Goal: Task Accomplishment & Management: Manage account settings

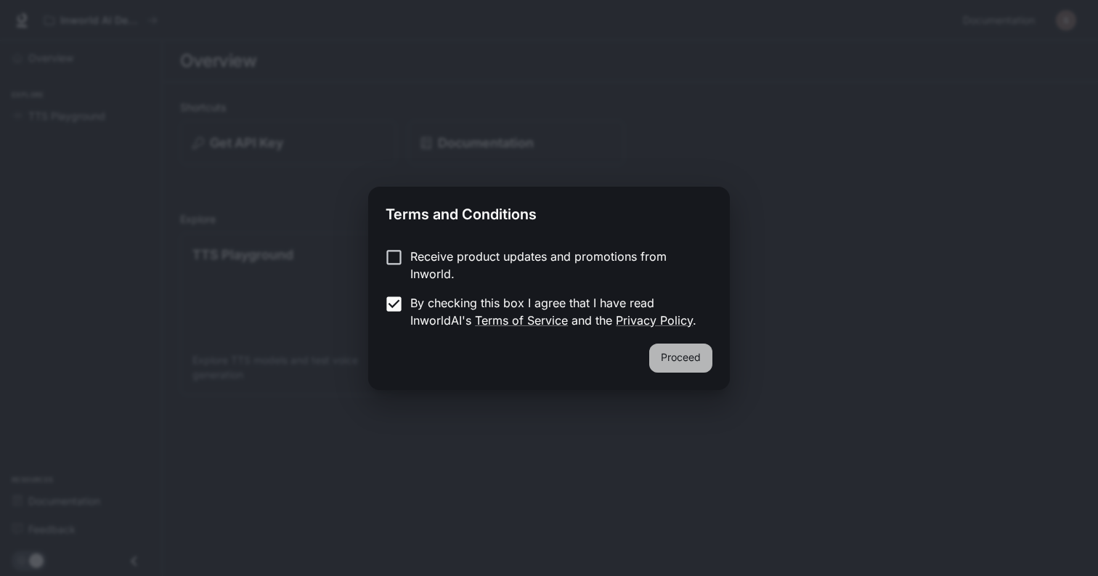
click at [685, 356] on button "Proceed" at bounding box center [680, 357] width 63 height 29
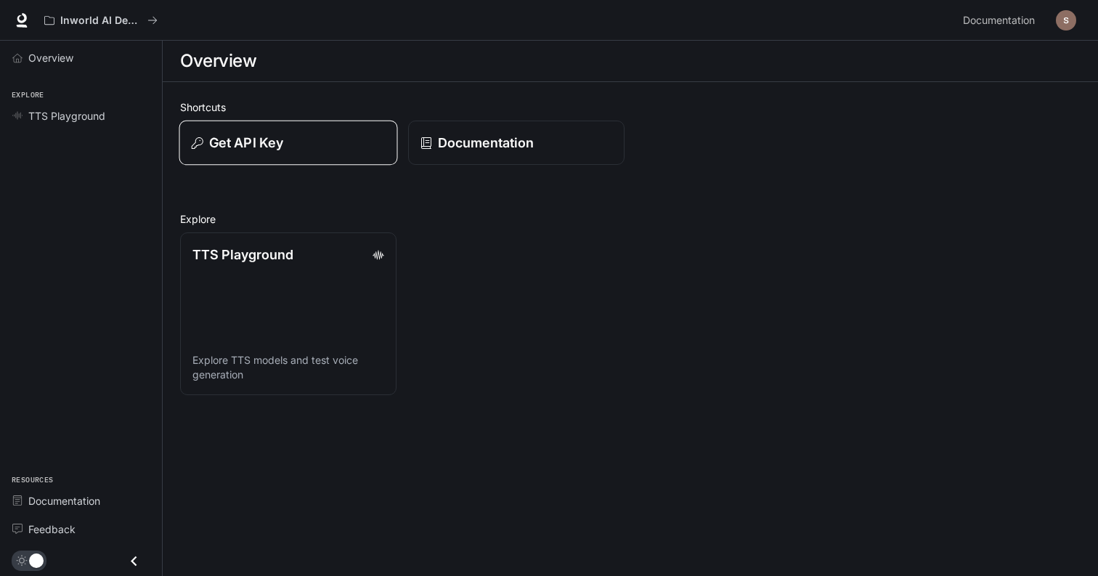
click at [306, 163] on button "Get API Key" at bounding box center [288, 143] width 219 height 45
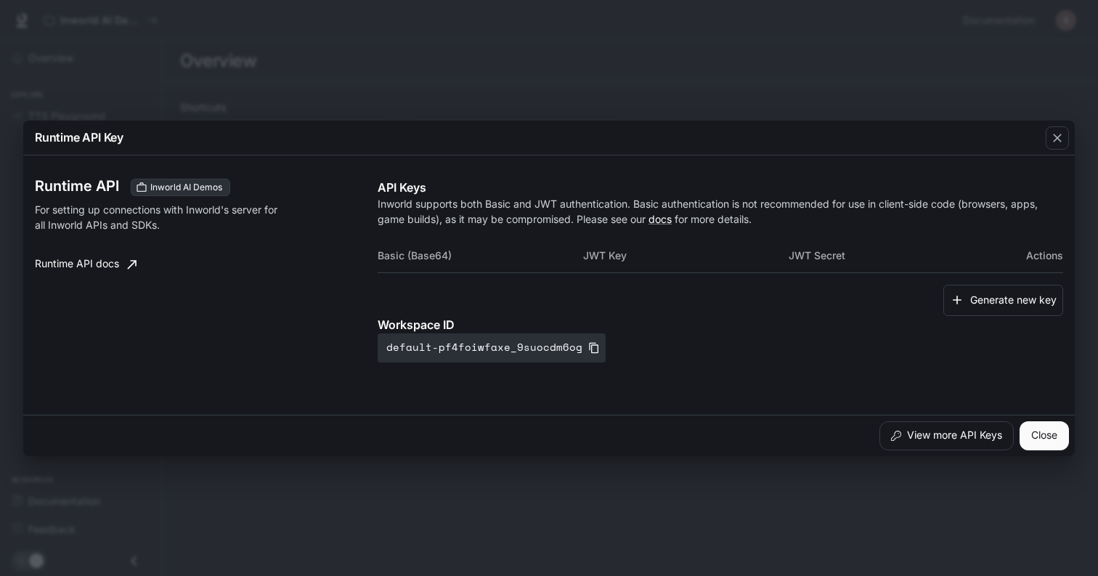
click at [485, 203] on p "Inworld supports both Basic and JWT authentication. Basic authentication is not…" at bounding box center [720, 211] width 685 height 30
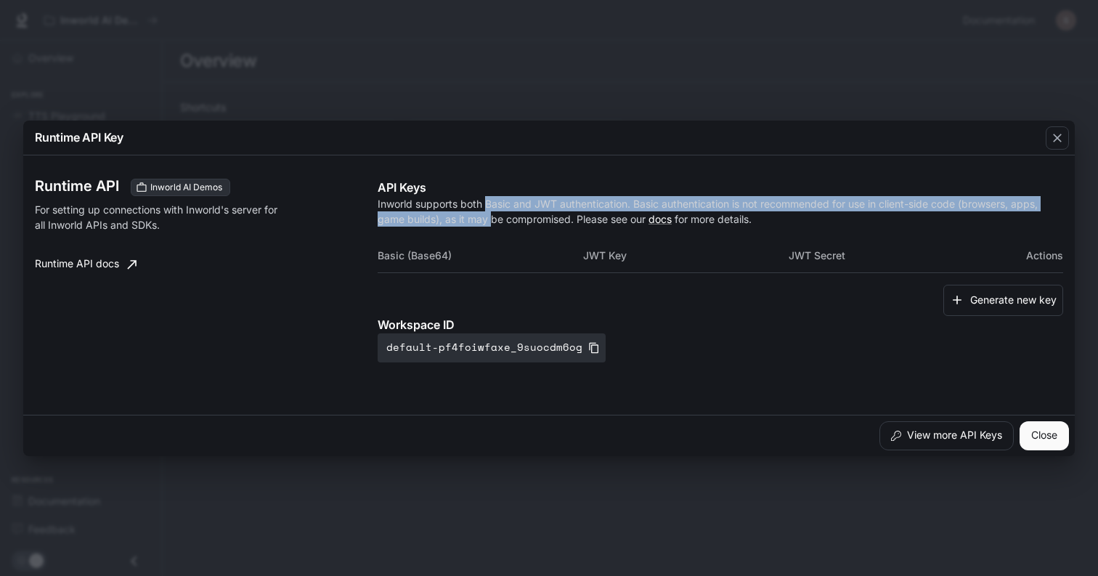
drag, startPoint x: 485, startPoint y: 203, endPoint x: 485, endPoint y: 216, distance: 13.1
click at [485, 216] on p "Inworld supports both Basic and JWT authentication. Basic authentication is not…" at bounding box center [720, 211] width 685 height 30
drag, startPoint x: 485, startPoint y: 216, endPoint x: 485, endPoint y: 205, distance: 10.9
click at [485, 205] on p "Inworld supports both Basic and JWT authentication. Basic authentication is not…" at bounding box center [720, 211] width 685 height 30
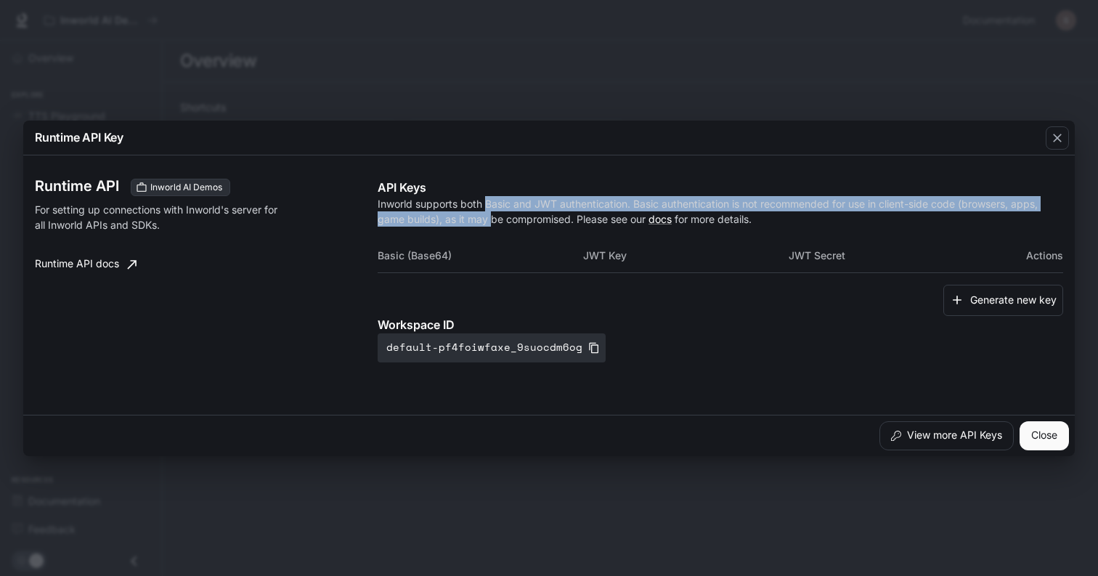
click at [485, 205] on p "Inworld supports both Basic and JWT authentication. Basic authentication is not…" at bounding box center [720, 211] width 685 height 30
drag, startPoint x: 485, startPoint y: 205, endPoint x: 485, endPoint y: 213, distance: 8.0
click at [485, 213] on p "Inworld supports both Basic and JWT authentication. Basic authentication is not…" at bounding box center [720, 211] width 685 height 30
click at [485, 206] on p "Inworld supports both Basic and JWT authentication. Basic authentication is not…" at bounding box center [720, 211] width 685 height 30
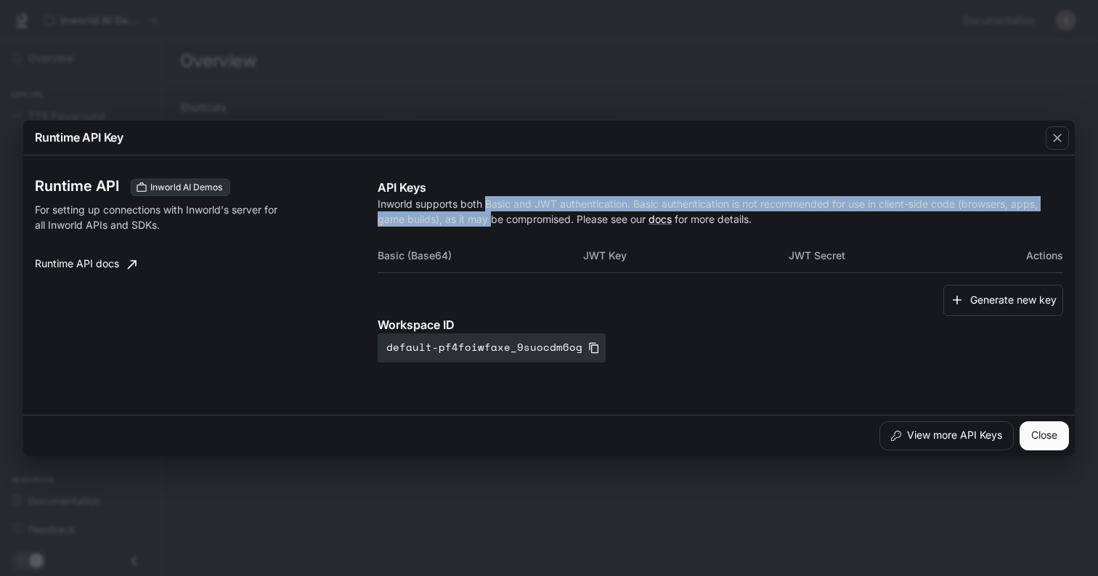
click at [485, 206] on p "Inworld supports both Basic and JWT authentication. Basic authentication is not…" at bounding box center [720, 211] width 685 height 30
drag, startPoint x: 485, startPoint y: 206, endPoint x: 485, endPoint y: 216, distance: 10.2
click at [485, 216] on p "Inworld supports both Basic and JWT authentication. Basic authentication is not…" at bounding box center [720, 211] width 685 height 30
click at [485, 210] on p "Inworld supports both Basic and JWT authentication. Basic authentication is not…" at bounding box center [720, 211] width 685 height 30
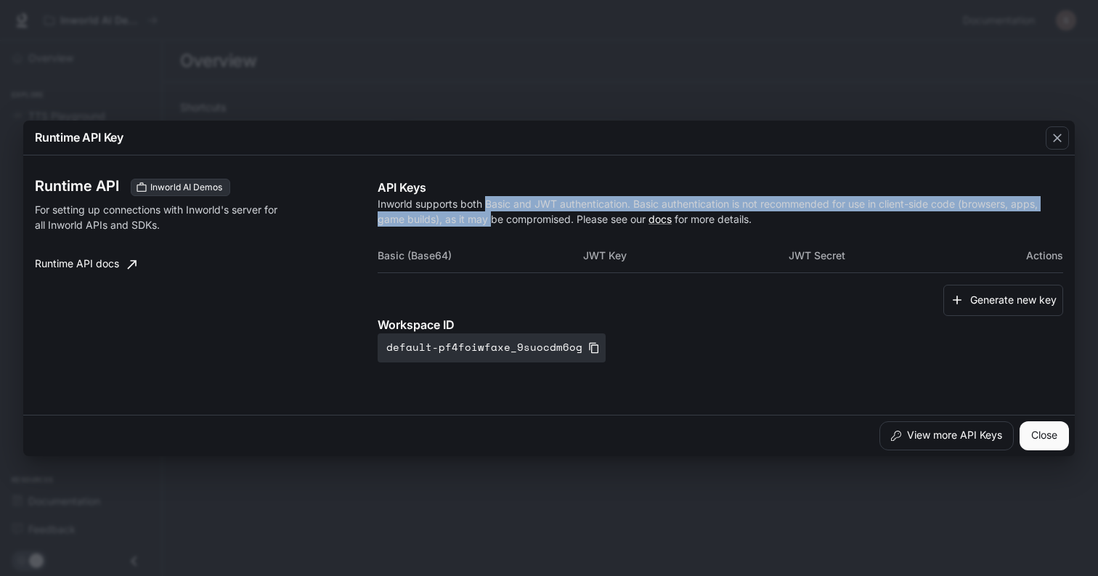
click at [485, 210] on p "Inworld supports both Basic and JWT authentication. Basic authentication is not…" at bounding box center [720, 211] width 685 height 30
click at [485, 216] on p "Inworld supports both Basic and JWT authentication. Basic authentication is not…" at bounding box center [720, 211] width 685 height 30
click at [485, 210] on p "Inworld supports both Basic and JWT authentication. Basic authentication is not…" at bounding box center [720, 211] width 685 height 30
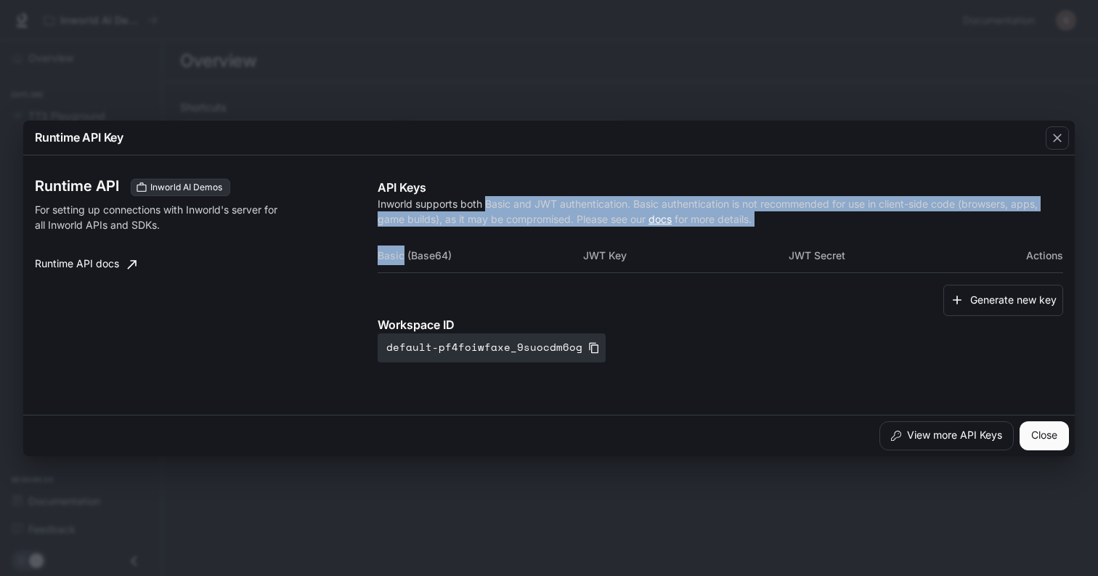
drag, startPoint x: 485, startPoint y: 210, endPoint x: 485, endPoint y: 227, distance: 16.7
click at [485, 227] on div "API Keys Inworld supports both Basic and JWT authentication. Basic authenticati…" at bounding box center [720, 271] width 685 height 184
drag, startPoint x: 485, startPoint y: 227, endPoint x: 485, endPoint y: 210, distance: 16.7
click at [485, 210] on div "API Keys Inworld supports both Basic and JWT authentication. Basic authenticati…" at bounding box center [720, 271] width 685 height 184
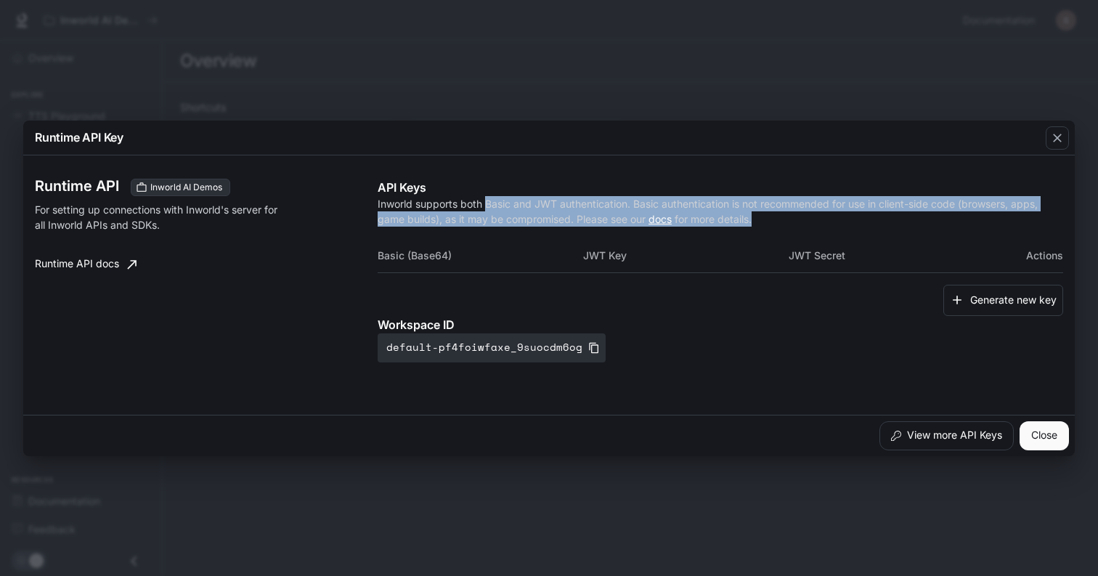
click at [485, 210] on p "Inworld supports both Basic and JWT authentication. Basic authentication is not…" at bounding box center [720, 211] width 685 height 30
drag, startPoint x: 485, startPoint y: 210, endPoint x: 485, endPoint y: 218, distance: 8.0
click at [485, 218] on p "Inworld supports both Basic and JWT authentication. Basic authentication is not…" at bounding box center [720, 211] width 685 height 30
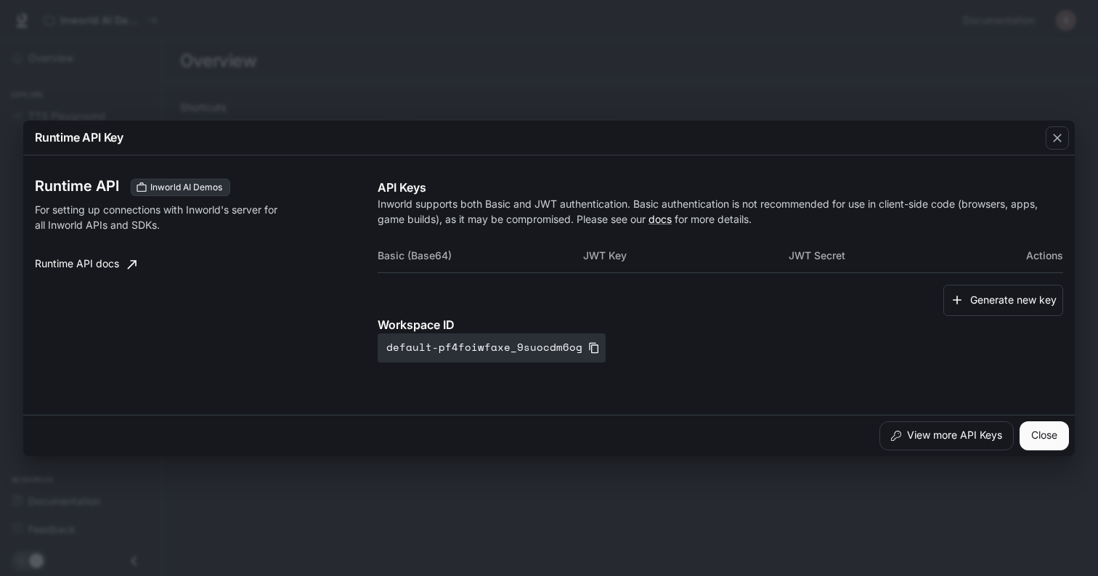
click at [94, 211] on p "For setting up connections with Inworld's server for all Inworld APIs and SDKs." at bounding box center [159, 217] width 248 height 30
drag, startPoint x: 94, startPoint y: 211, endPoint x: 99, endPoint y: 219, distance: 9.7
click at [99, 219] on p "For setting up connections with Inworld's server for all Inworld APIs and SDKs." at bounding box center [159, 217] width 248 height 30
click at [99, 213] on p "For setting up connections with Inworld's server for all Inworld APIs and SDKs." at bounding box center [159, 217] width 248 height 30
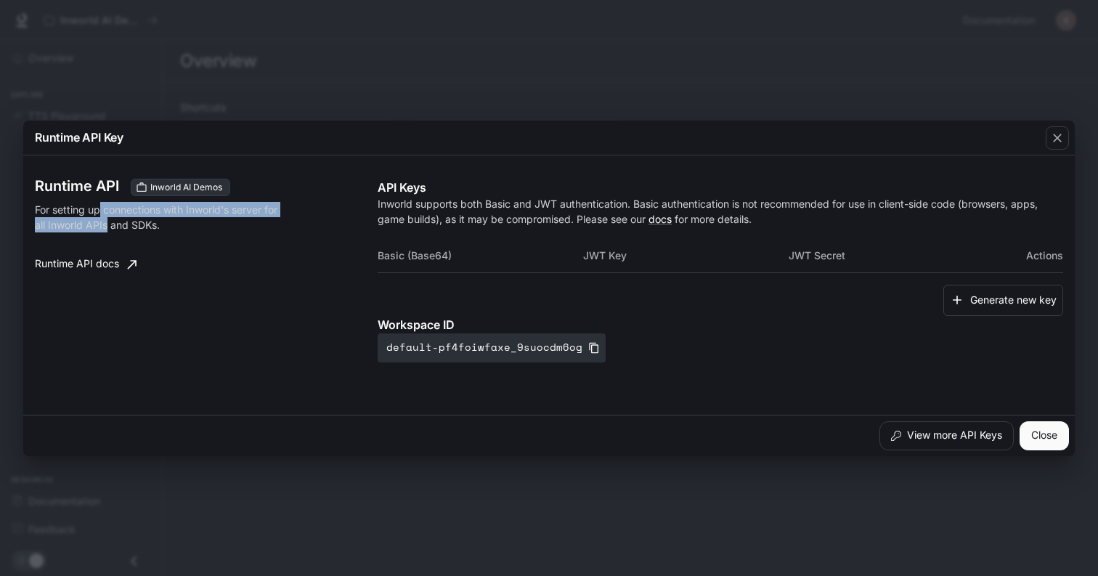
click at [99, 213] on p "For setting up connections with Inworld's server for all Inworld APIs and SDKs." at bounding box center [159, 217] width 248 height 30
drag, startPoint x: 99, startPoint y: 213, endPoint x: 99, endPoint y: 227, distance: 13.8
click at [99, 227] on p "For setting up connections with Inworld's server for all Inworld APIs and SDKs." at bounding box center [159, 217] width 248 height 30
click at [99, 221] on p "For setting up connections with Inworld's server for all Inworld APIs and SDKs." at bounding box center [159, 217] width 248 height 30
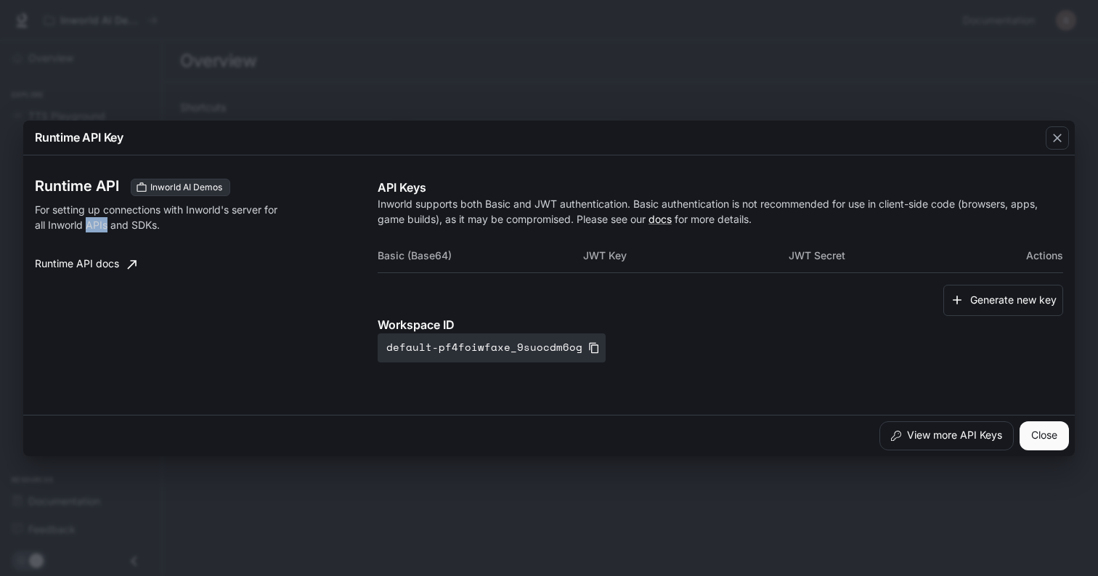
click at [99, 221] on p "For setting up connections with Inworld's server for all Inworld APIs and SDKs." at bounding box center [159, 217] width 248 height 30
click at [99, 213] on p "For setting up connections with Inworld's server for all Inworld APIs and SDKs." at bounding box center [159, 217] width 248 height 30
click at [186, 218] on p "For setting up connections with Inworld's server for all Inworld APIs and SDKs." at bounding box center [159, 217] width 248 height 30
click at [999, 298] on button "Generate new key" at bounding box center [1003, 300] width 120 height 31
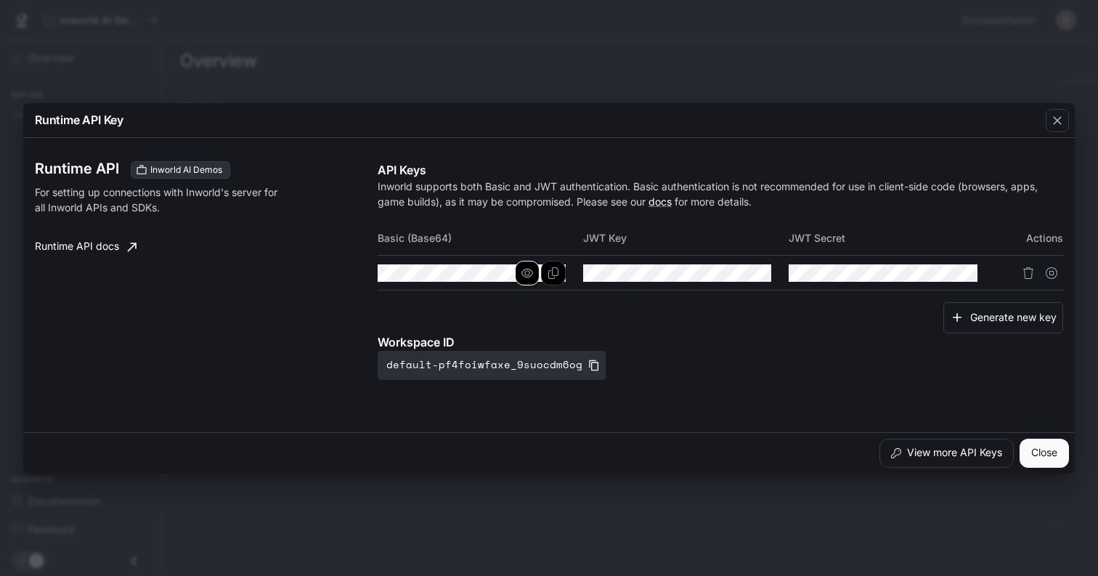
click at [537, 274] on button "button" at bounding box center [527, 273] width 25 height 25
click at [563, 273] on button "Copy Basic (Base64)" at bounding box center [553, 273] width 25 height 25
click at [588, 364] on icon "button" at bounding box center [594, 365] width 12 height 12
click at [1045, 452] on button "Close" at bounding box center [1043, 453] width 49 height 29
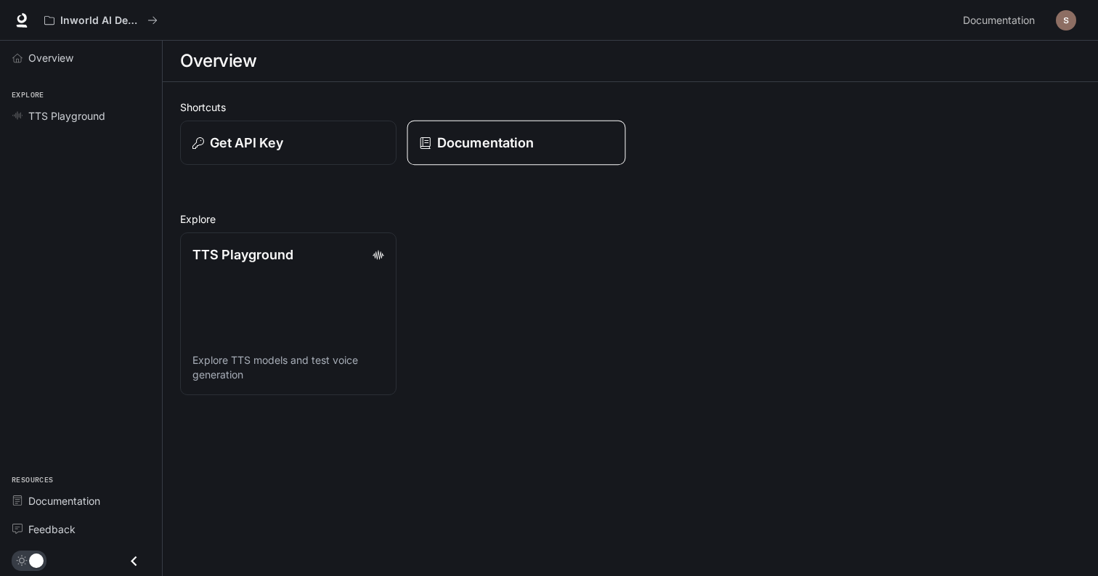
click at [503, 155] on link "Documentation" at bounding box center [516, 143] width 219 height 45
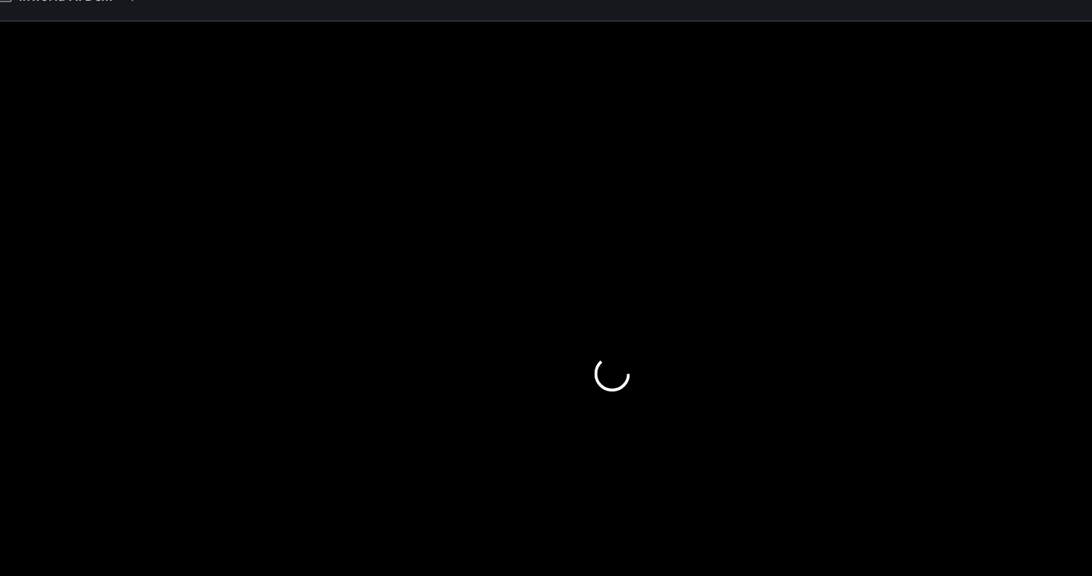
click at [359, 207] on div at bounding box center [546, 329] width 1092 height 576
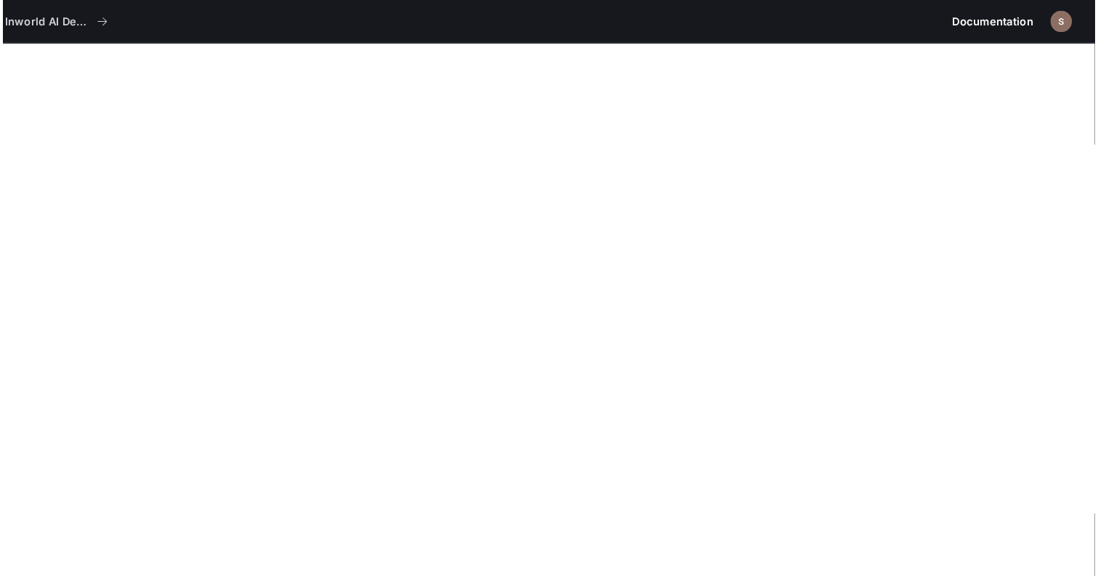
scroll to position [38, 0]
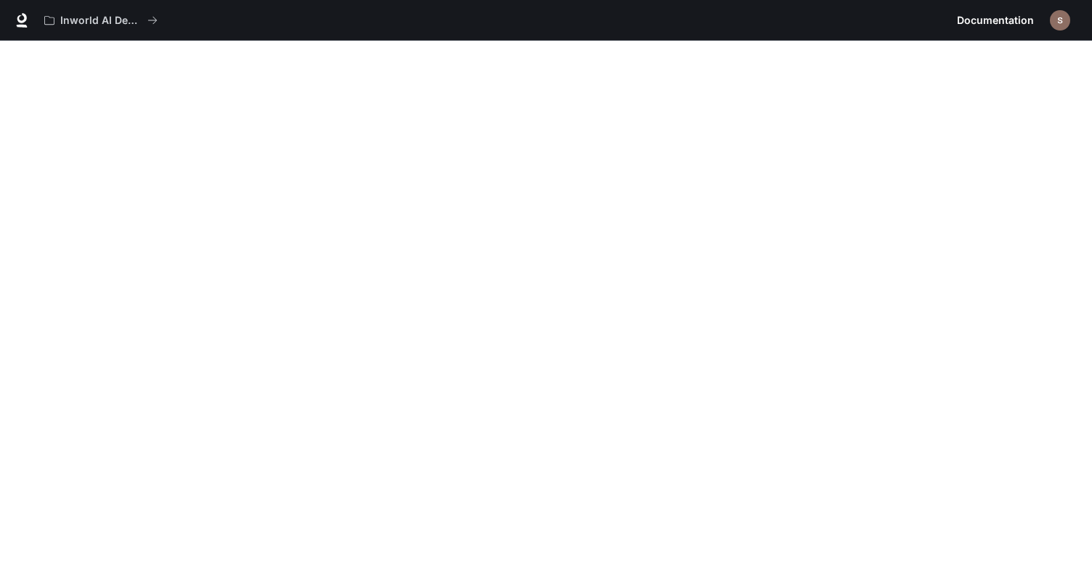
click at [1058, 20] on img "button" at bounding box center [1060, 20] width 20 height 20
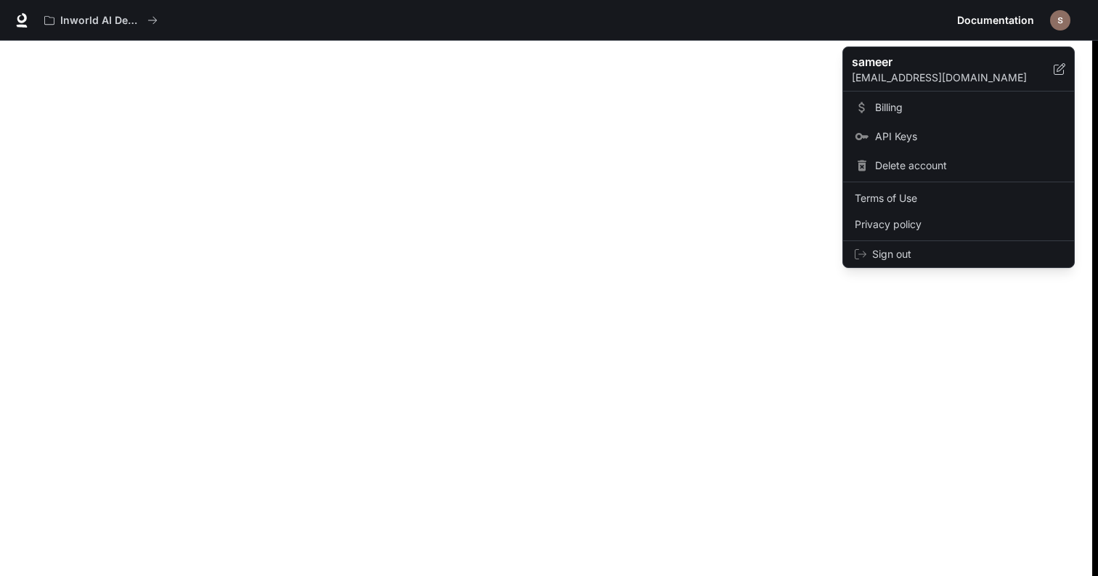
click at [892, 104] on span "Billing" at bounding box center [968, 107] width 187 height 15
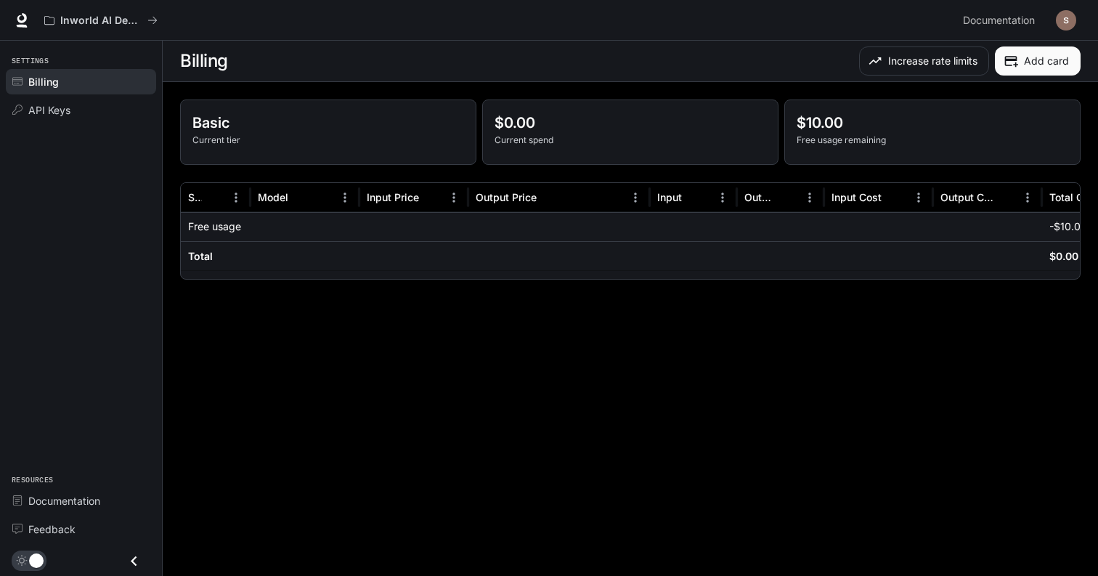
click at [290, 364] on main "Billing Increase rate limits Add card Basic Current tier $0.00 Current spend $1…" at bounding box center [630, 308] width 935 height 535
